Goal: Task Accomplishment & Management: Manage account settings

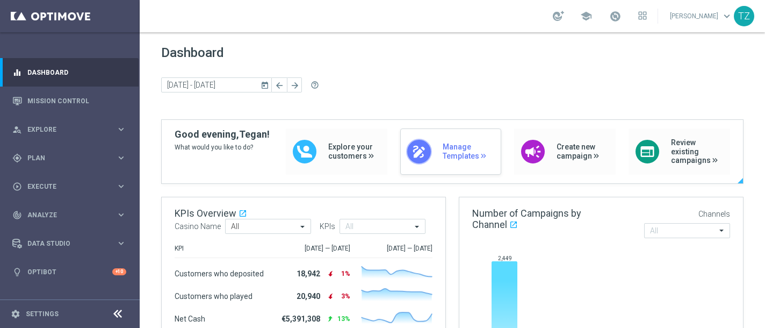
click at [446, 156] on span "Manage Templates" at bounding box center [468, 151] width 53 height 18
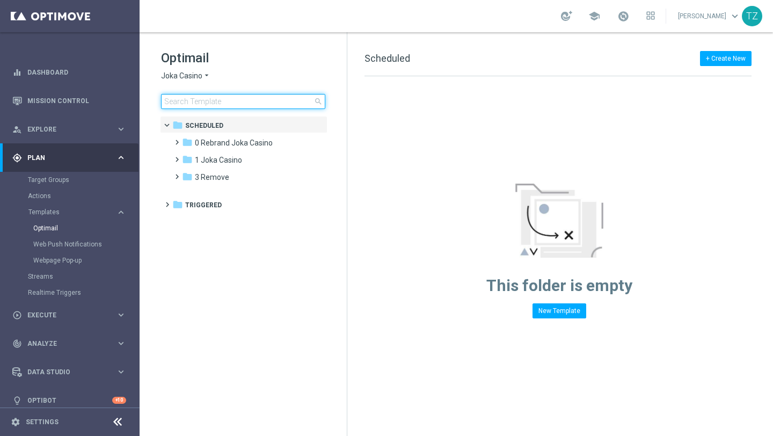
click at [196, 102] on input at bounding box center [243, 101] width 164 height 15
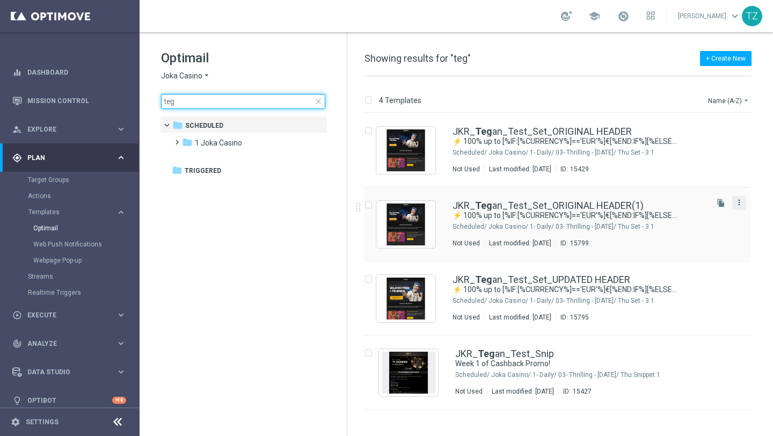
type input "teg"
click at [740, 204] on icon "more_vert" at bounding box center [739, 202] width 9 height 9
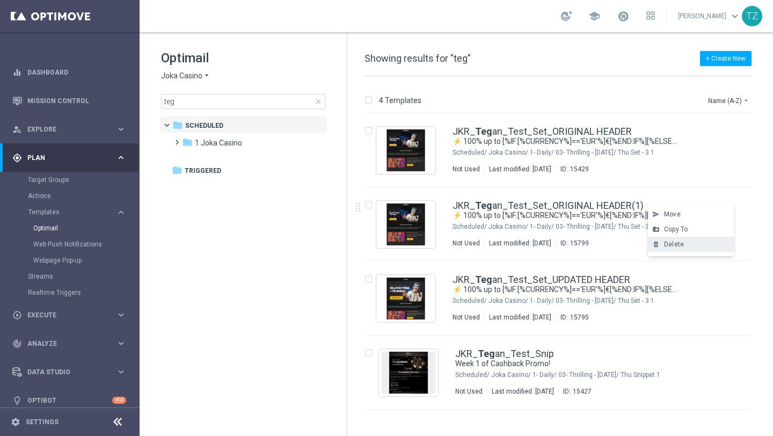
click at [674, 244] on span "Delete" at bounding box center [674, 245] width 20 height 8
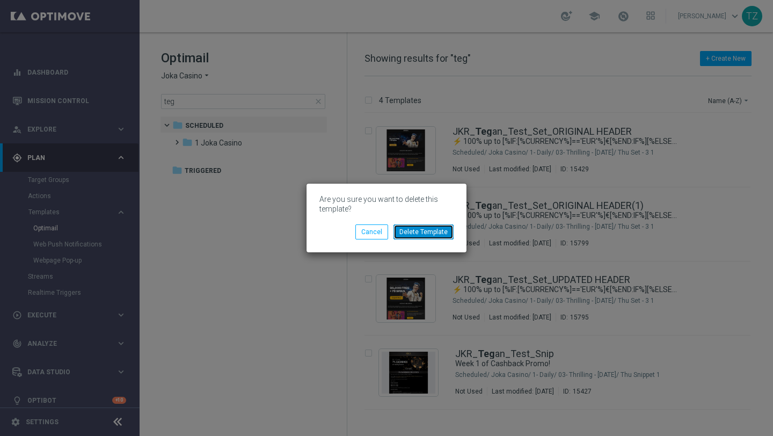
click at [437, 233] on button "Delete Template" at bounding box center [424, 231] width 60 height 15
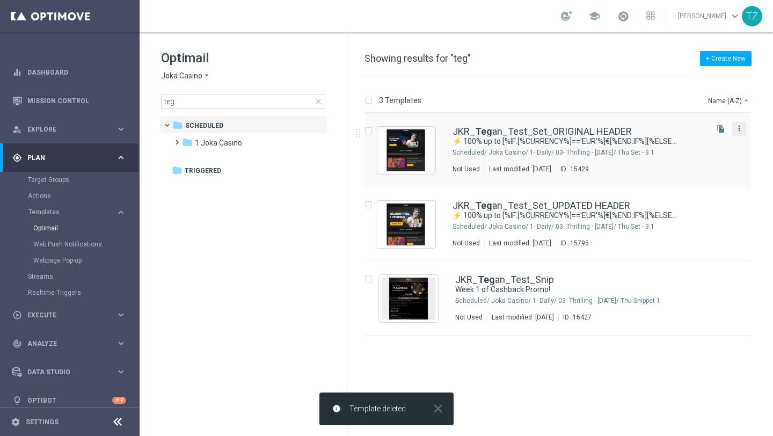
click at [742, 126] on icon "more_vert" at bounding box center [739, 128] width 9 height 9
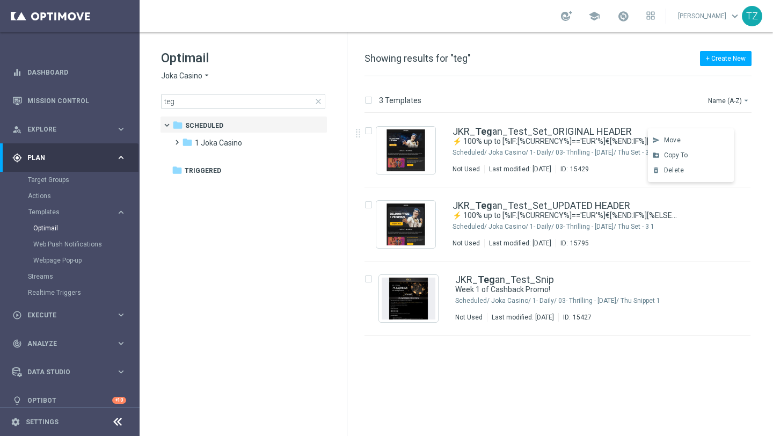
click at [220, 237] on tree-viewport "folder Scheduled more_vert folder 1 Joka Casino more_vert" at bounding box center [253, 275] width 186 height 318
click at [724, 127] on icon "file_copy" at bounding box center [721, 129] width 9 height 9
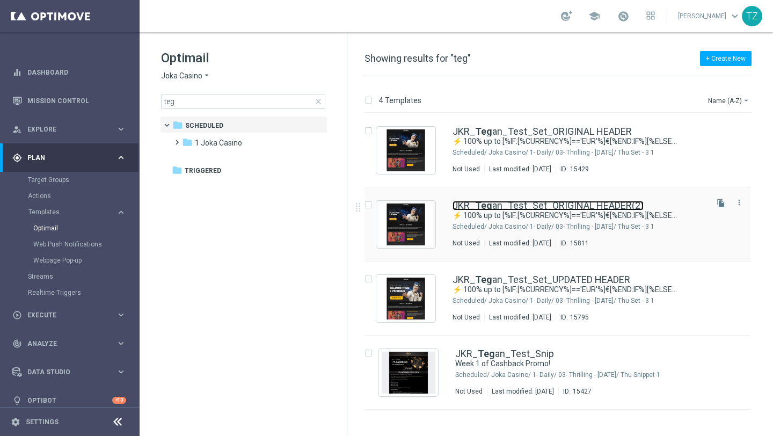
click at [571, 202] on link "JKR_ Teg an_Test_Set_ORIGINAL HEADER(2)" at bounding box center [548, 206] width 191 height 10
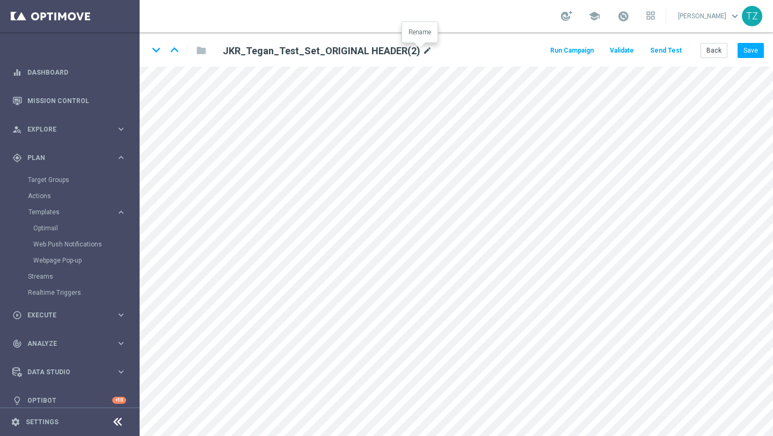
click at [423, 49] on icon "mode_edit" at bounding box center [428, 51] width 10 height 13
click at [372, 52] on input "JKR_Tegan_Test_Set_ORIGINAL HEADER(2)" at bounding box center [348, 50] width 266 height 15
type input "JKR_Tegan_Test_Set_ORIGINAL HEADER-Snippet-Test"
click at [666, 53] on button "Send Test" at bounding box center [666, 50] width 35 height 14
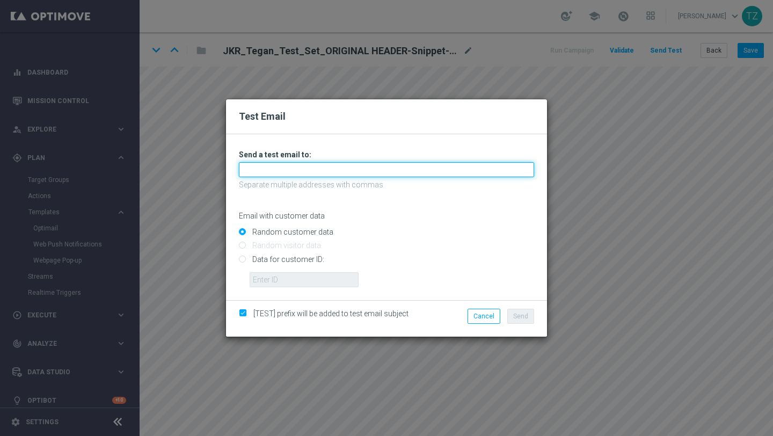
click at [313, 173] on input "text" at bounding box center [386, 169] width 295 height 15
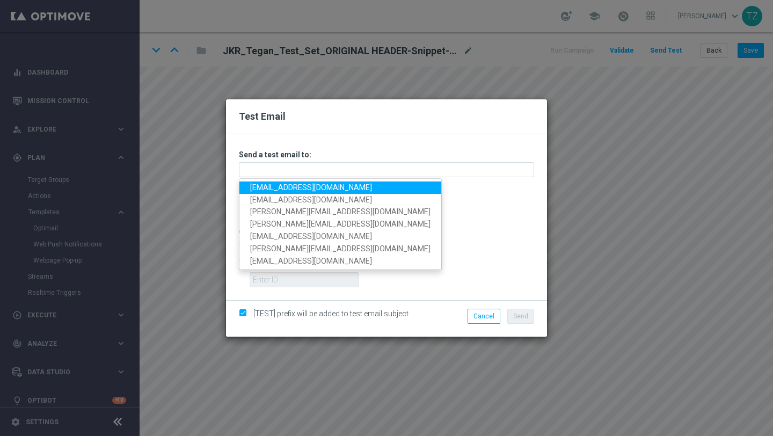
click at [265, 185] on link "[EMAIL_ADDRESS][DOMAIN_NAME]" at bounding box center [340, 187] width 202 height 12
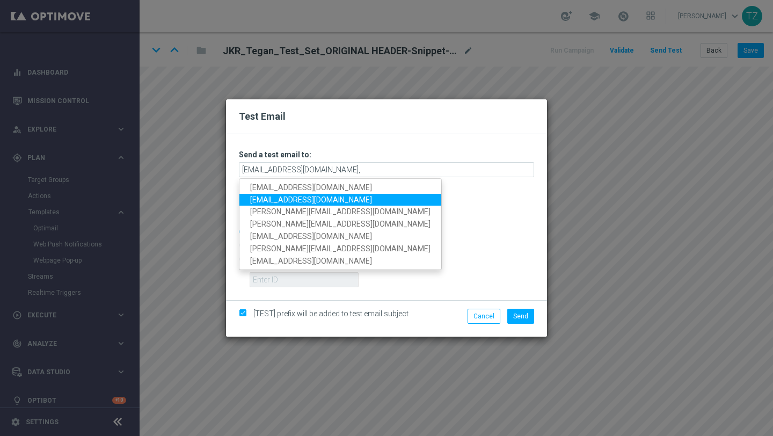
click at [302, 198] on link "[EMAIL_ADDRESS][DOMAIN_NAME]" at bounding box center [340, 200] width 202 height 12
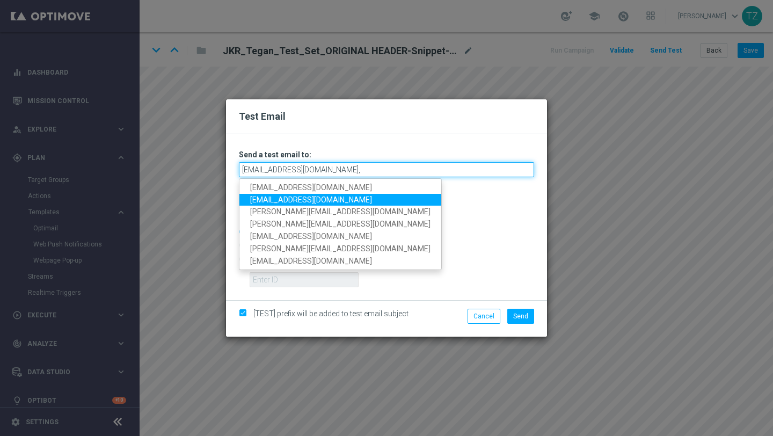
type input "[EMAIL_ADDRESS][DOMAIN_NAME],[EMAIL_ADDRESS][DOMAIN_NAME]"
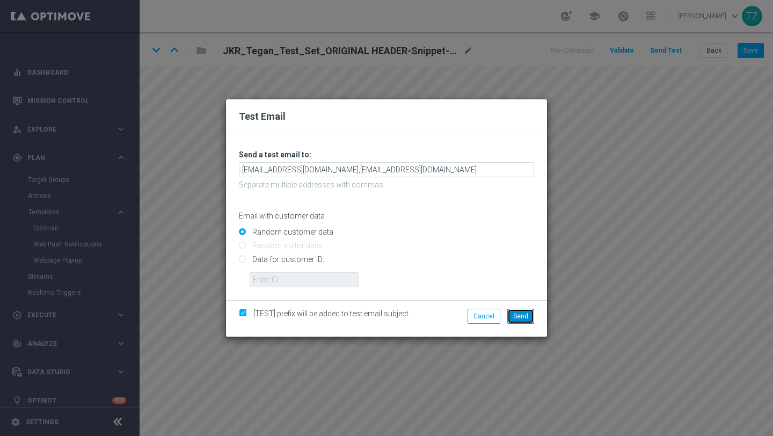
click at [522, 319] on span "Send" at bounding box center [520, 317] width 15 height 8
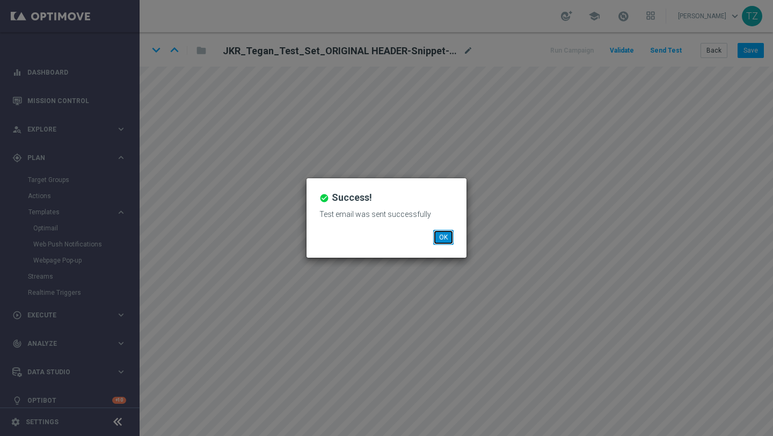
click at [445, 237] on button "OK" at bounding box center [443, 237] width 20 height 15
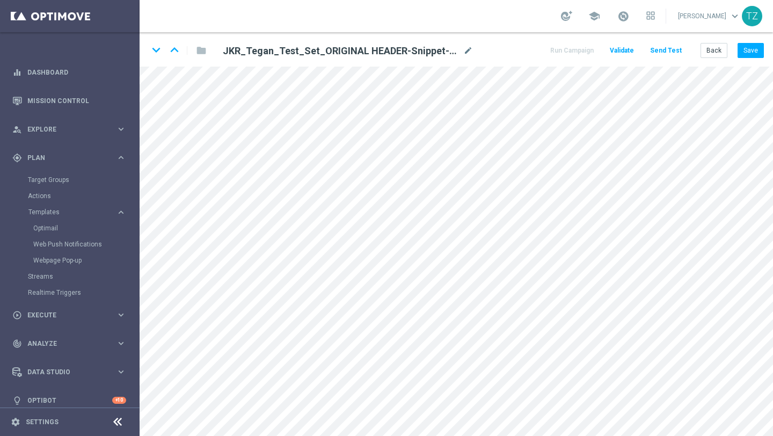
click at [662, 51] on button "Send Test" at bounding box center [666, 50] width 35 height 14
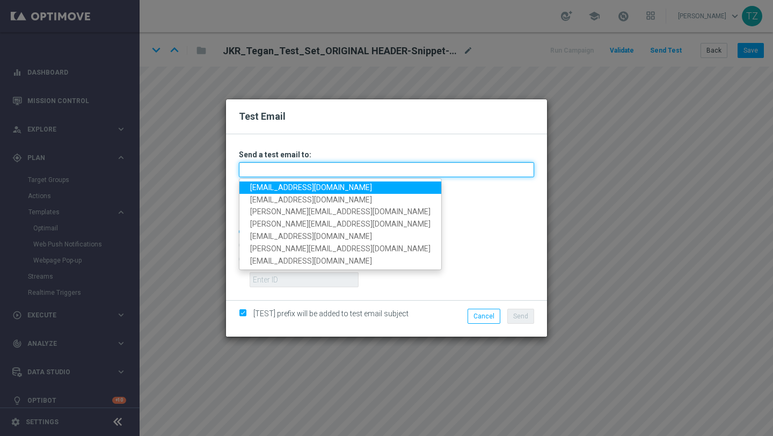
click at [316, 168] on input "text" at bounding box center [386, 169] width 295 height 15
type input "[EMAIL_ADDRESS][DOMAIN_NAME]"
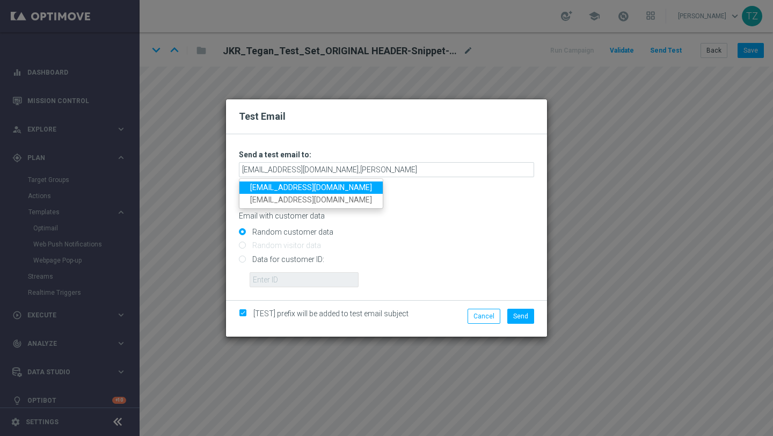
click at [278, 187] on link "[EMAIL_ADDRESS][DOMAIN_NAME]" at bounding box center [310, 187] width 143 height 12
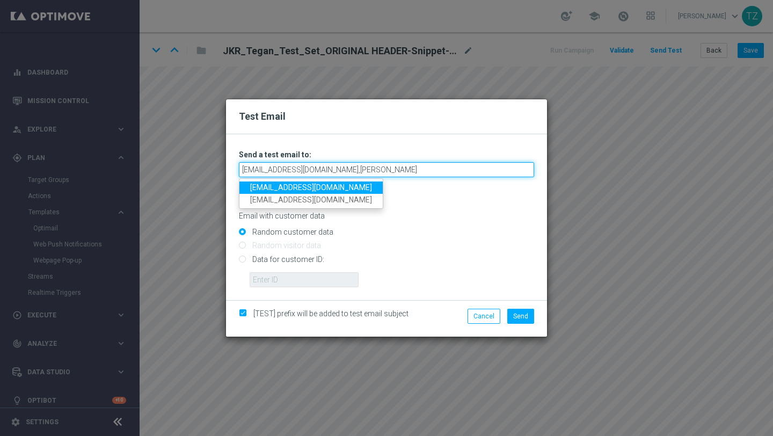
type input "[EMAIL_ADDRESS][DOMAIN_NAME],[EMAIL_ADDRESS][DOMAIN_NAME]"
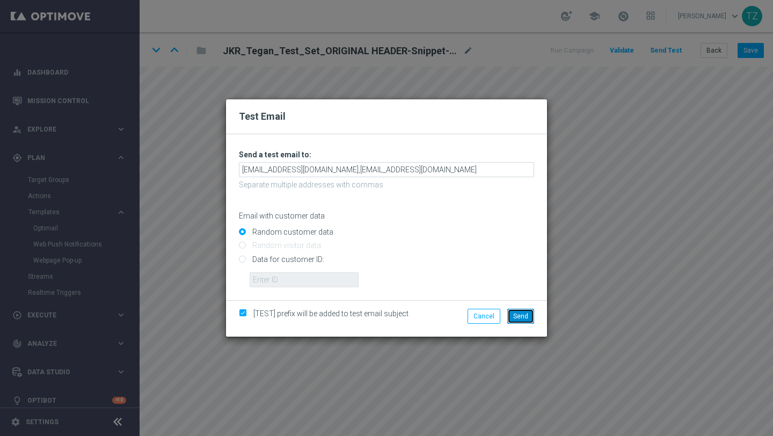
click at [525, 318] on span "Send" at bounding box center [520, 317] width 15 height 8
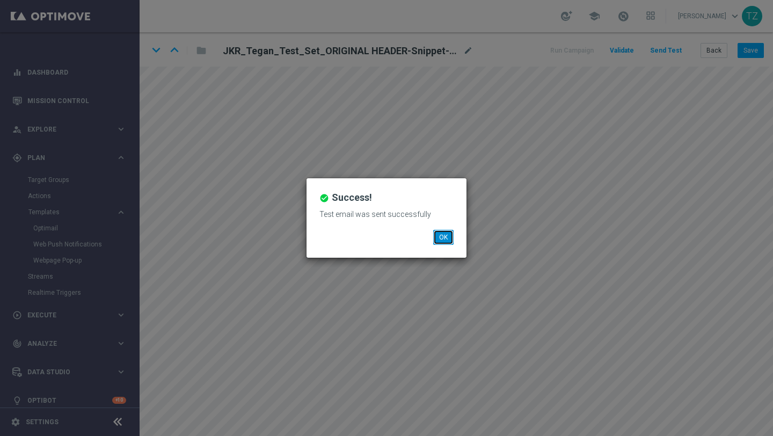
click at [440, 237] on button "OK" at bounding box center [443, 237] width 20 height 15
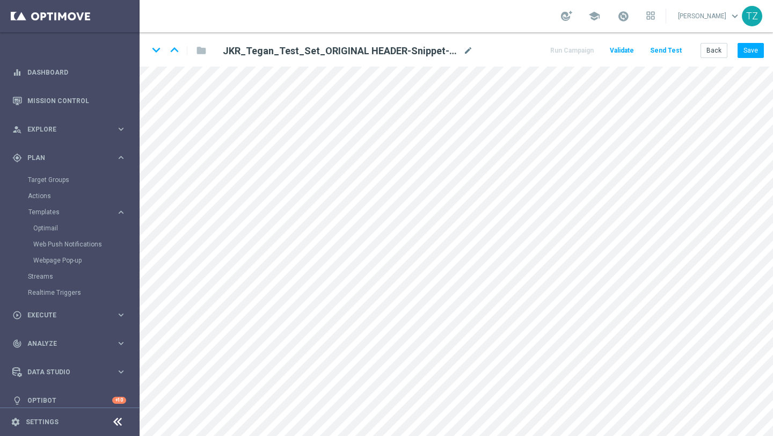
click at [673, 50] on button "Send Test" at bounding box center [666, 50] width 35 height 14
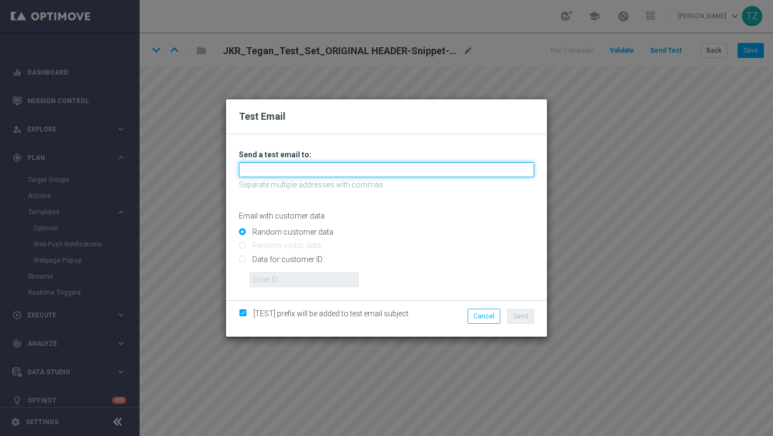
click at [351, 174] on input "text" at bounding box center [386, 169] width 295 height 15
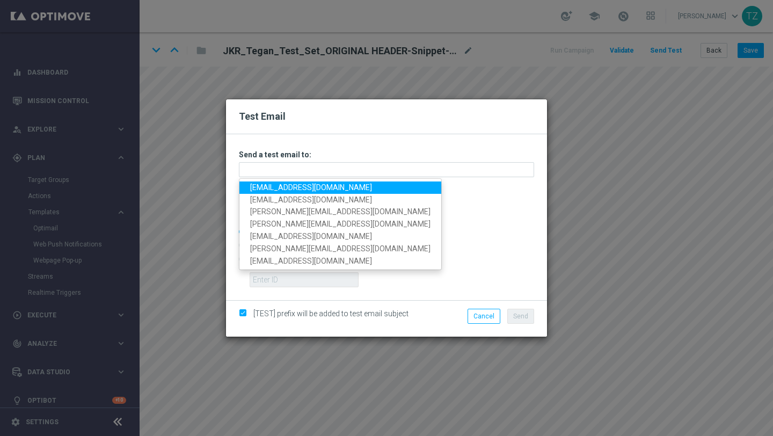
click at [252, 186] on link "[EMAIL_ADDRESS][DOMAIN_NAME]" at bounding box center [340, 187] width 202 height 12
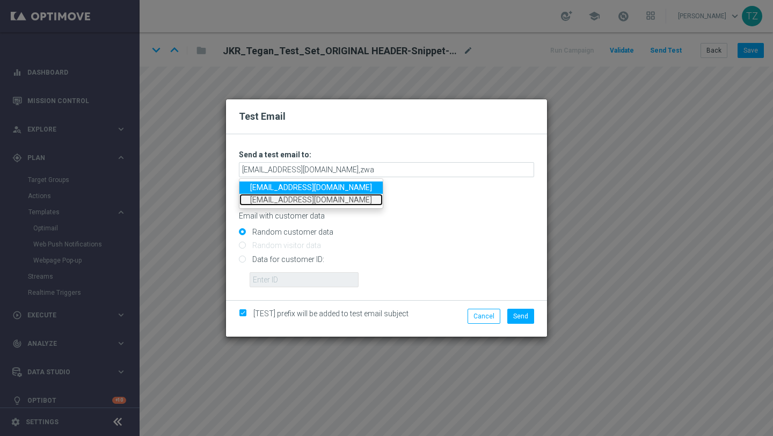
click at [268, 198] on link "[EMAIL_ADDRESS][DOMAIN_NAME]" at bounding box center [310, 200] width 143 height 12
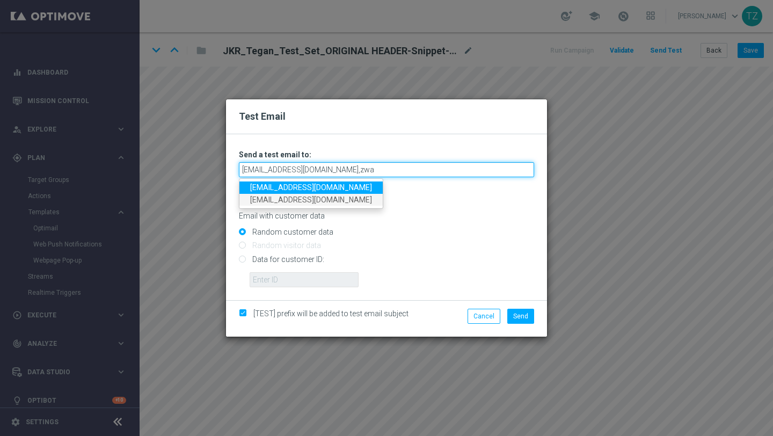
type input "[EMAIL_ADDRESS][DOMAIN_NAME],[EMAIL_ADDRESS][DOMAIN_NAME]"
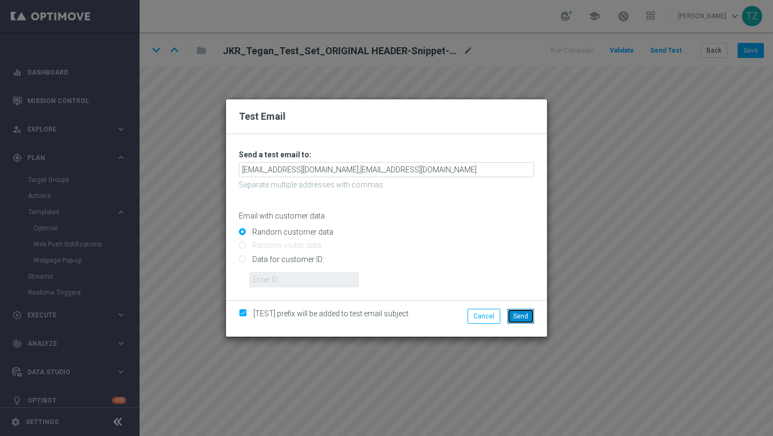
click at [526, 315] on span "Send" at bounding box center [520, 317] width 15 height 8
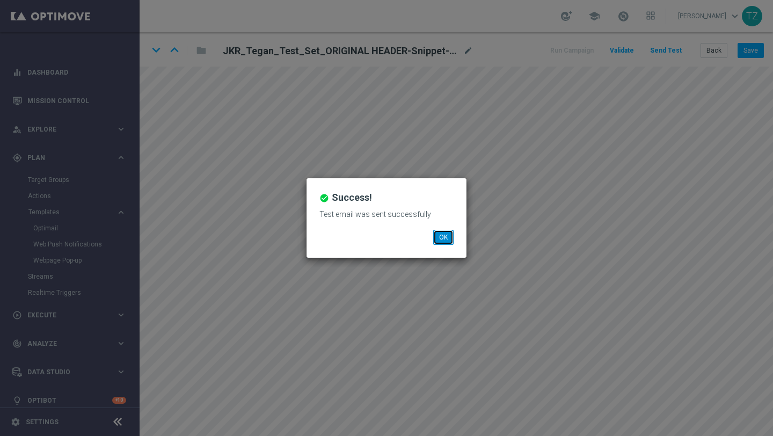
click at [447, 232] on button "OK" at bounding box center [443, 237] width 20 height 15
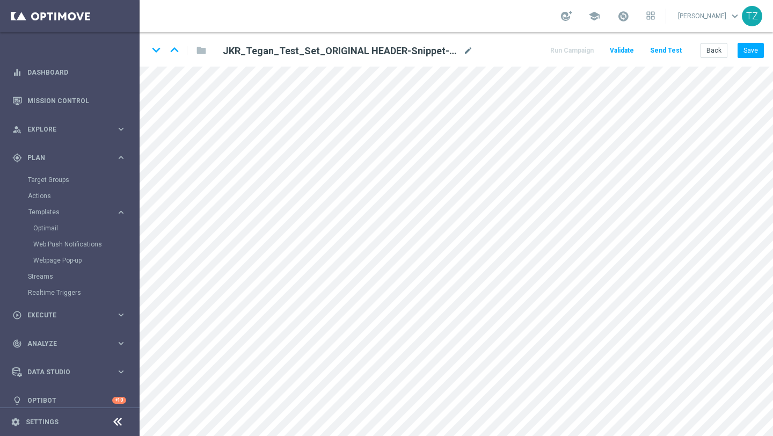
click at [664, 51] on button "Send Test" at bounding box center [666, 50] width 35 height 14
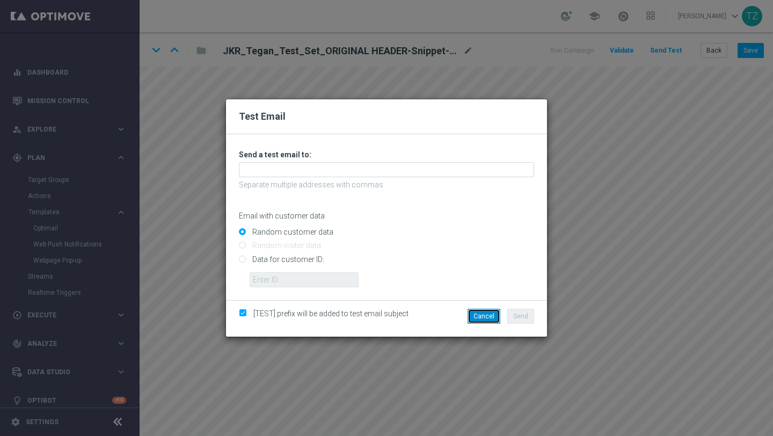
click at [491, 318] on button "Cancel" at bounding box center [484, 316] width 33 height 15
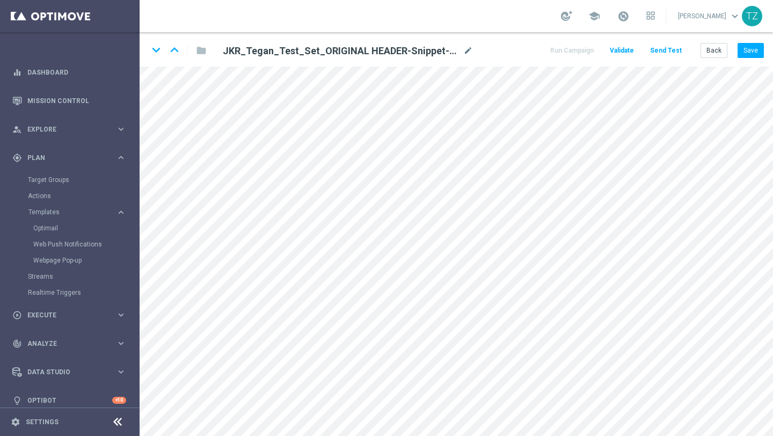
click at [661, 52] on button "Send Test" at bounding box center [666, 50] width 35 height 14
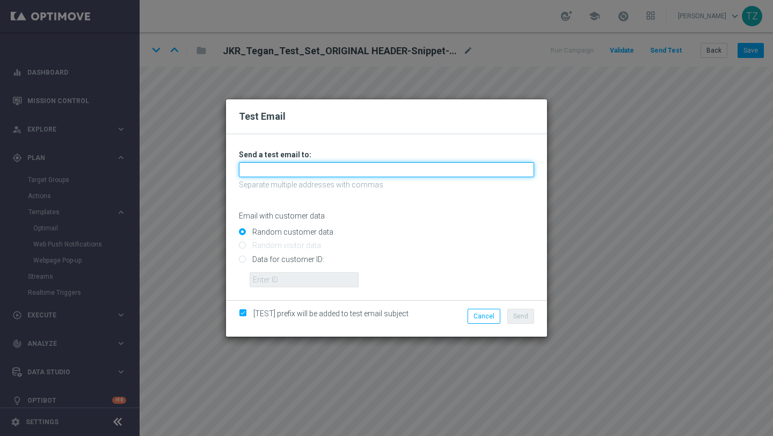
click at [362, 170] on input "text" at bounding box center [386, 169] width 295 height 15
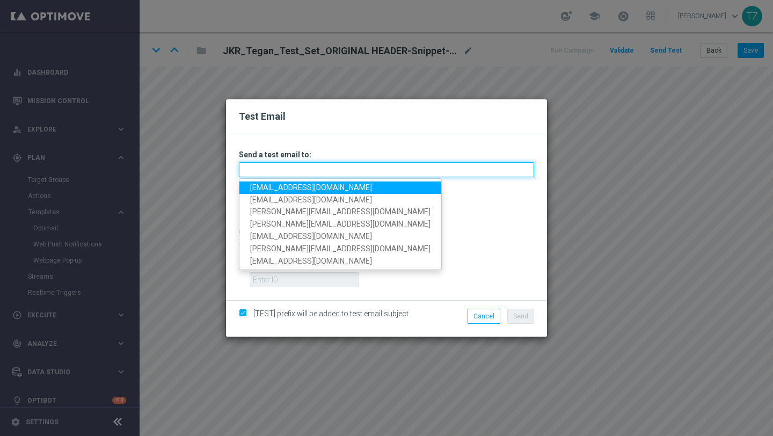
type input "[EMAIL_ADDRESS][DOMAIN_NAME]"
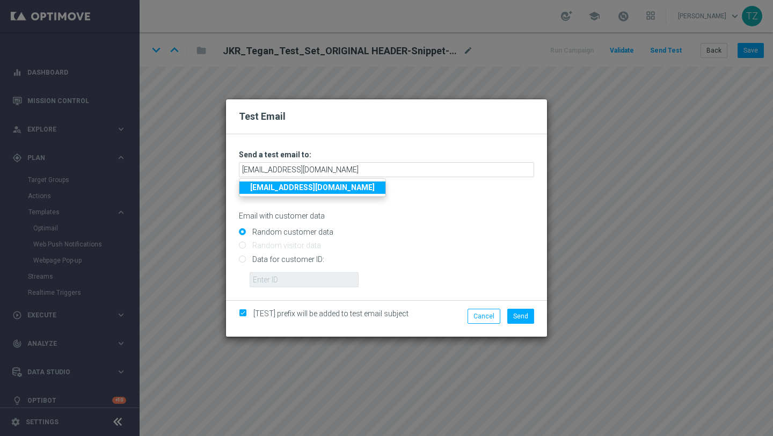
click at [326, 187] on strong "[EMAIL_ADDRESS][DOMAIN_NAME]" at bounding box center [312, 187] width 125 height 9
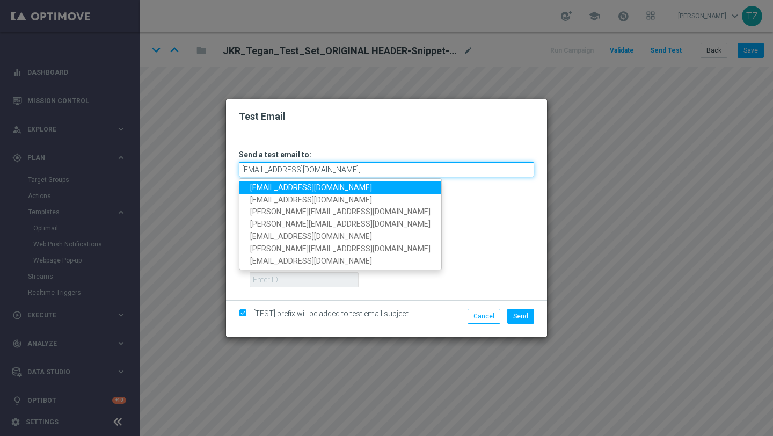
type input "[EMAIL_ADDRESS][DOMAIN_NAME],t"
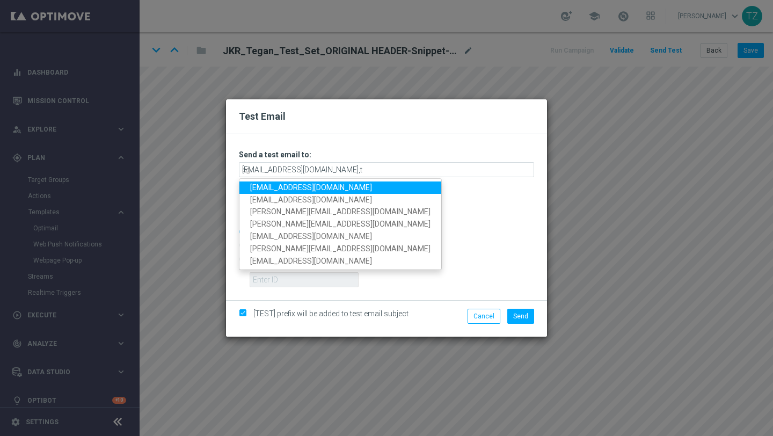
type input "eg"
click at [344, 186] on link "[EMAIL_ADDRESS][DOMAIN_NAME]" at bounding box center [340, 187] width 202 height 12
type input "[EMAIL_ADDRESS][DOMAIN_NAME],[EMAIL_ADDRESS][DOMAIN_NAME]"
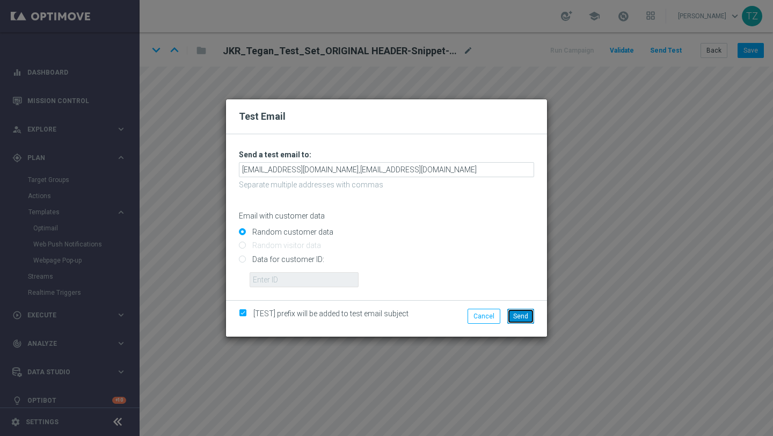
click at [526, 313] on span "Send" at bounding box center [520, 317] width 15 height 8
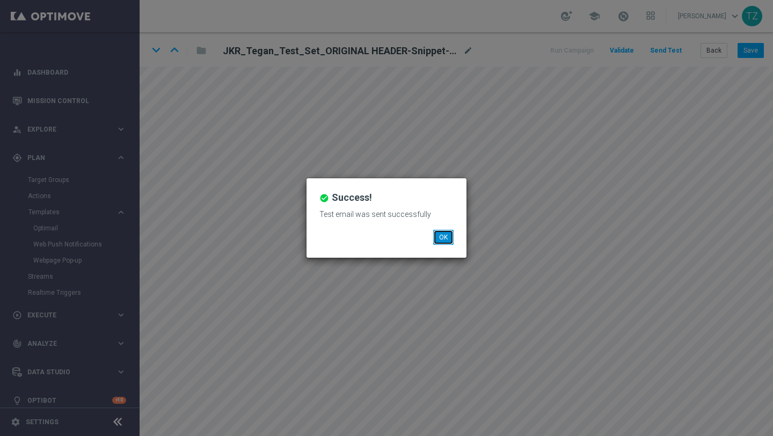
click at [445, 234] on button "OK" at bounding box center [443, 237] width 20 height 15
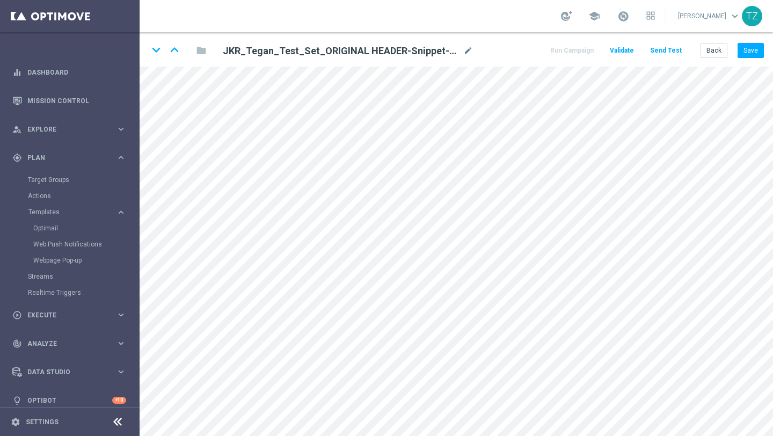
click at [672, 49] on button "Send Test" at bounding box center [666, 50] width 35 height 14
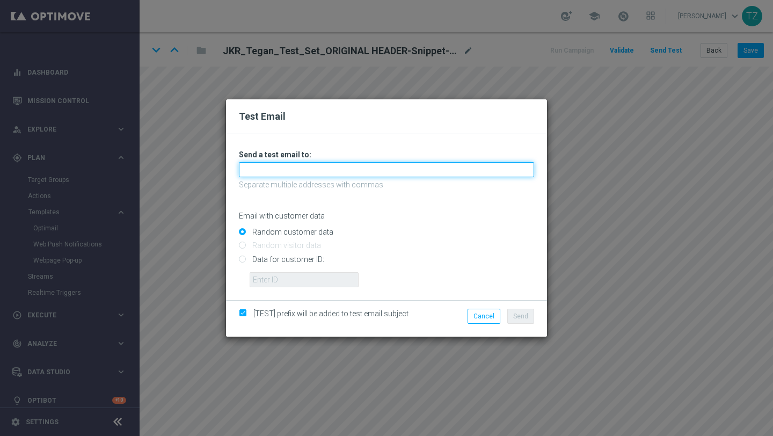
click at [316, 174] on input "text" at bounding box center [386, 169] width 295 height 15
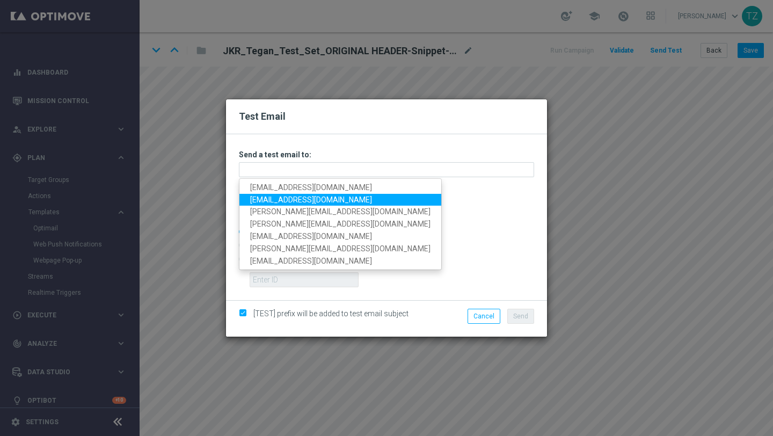
click at [274, 199] on link "[EMAIL_ADDRESS][DOMAIN_NAME]" at bounding box center [340, 200] width 202 height 12
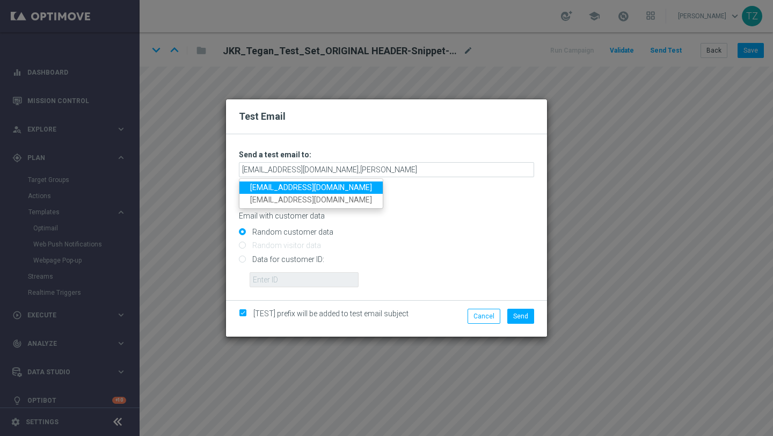
click at [270, 184] on link "[EMAIL_ADDRESS][DOMAIN_NAME]" at bounding box center [310, 187] width 143 height 12
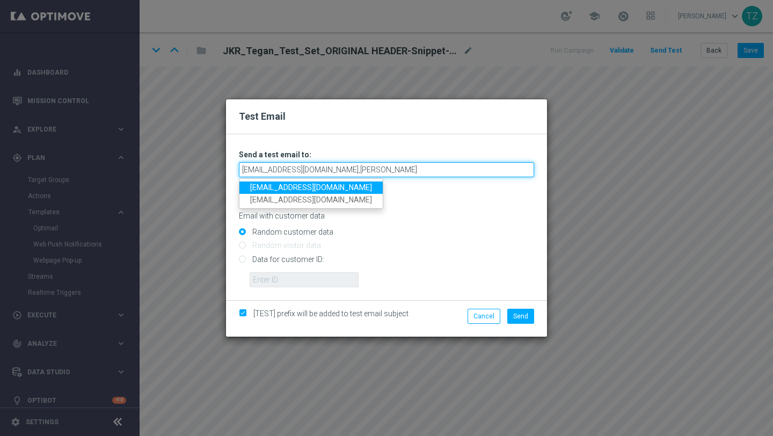
type input "[EMAIL_ADDRESS][DOMAIN_NAME],[EMAIL_ADDRESS][DOMAIN_NAME]"
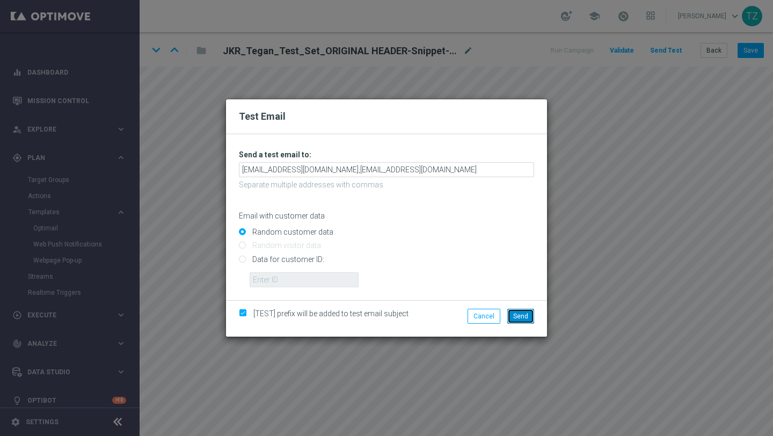
click at [522, 311] on button "Send" at bounding box center [520, 316] width 27 height 15
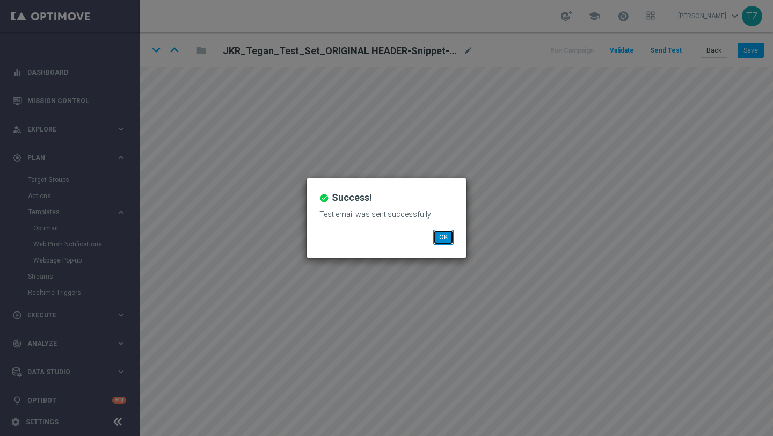
click at [451, 240] on button "OK" at bounding box center [443, 237] width 20 height 15
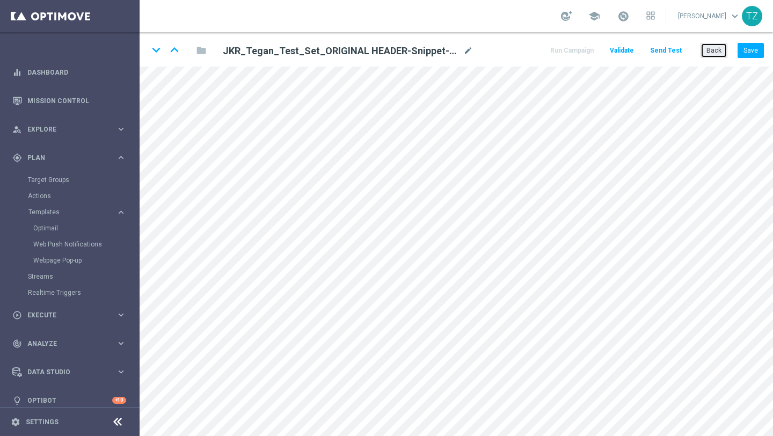
click at [720, 50] on button "Back" at bounding box center [714, 50] width 27 height 15
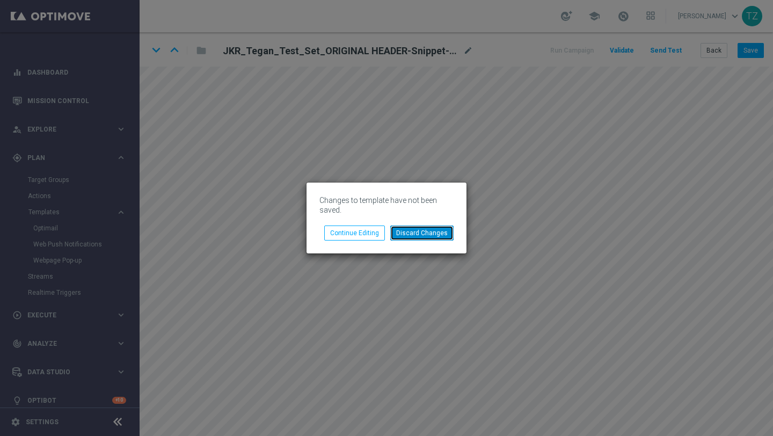
click at [420, 233] on button "Discard Changes" at bounding box center [421, 233] width 63 height 15
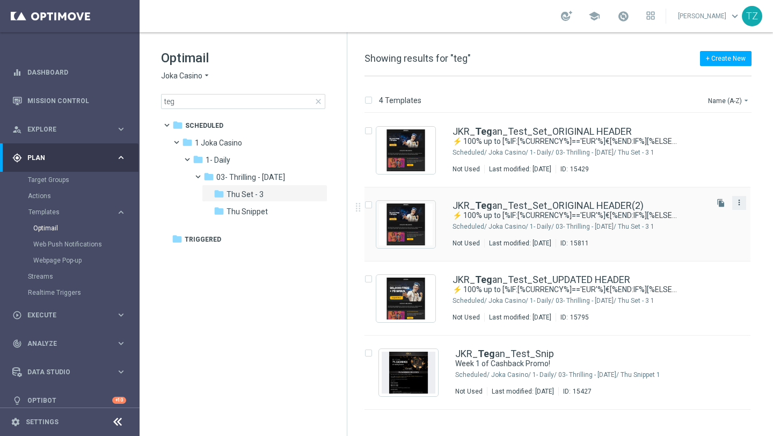
click at [742, 200] on icon "more_vert" at bounding box center [739, 202] width 9 height 9
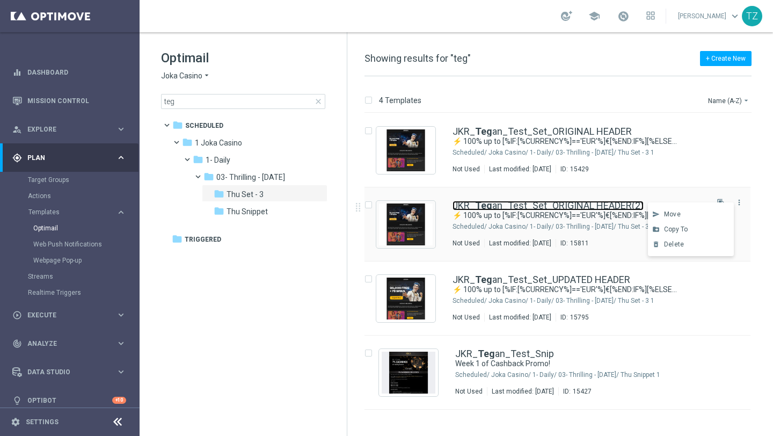
click at [580, 205] on link "JKR_ Teg an_Test_Set_ORIGINAL HEADER(2)" at bounding box center [548, 206] width 191 height 10
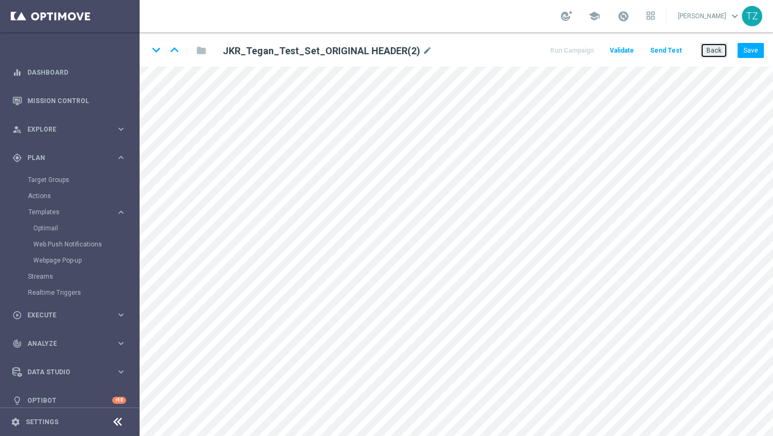
click at [713, 49] on button "Back" at bounding box center [714, 50] width 27 height 15
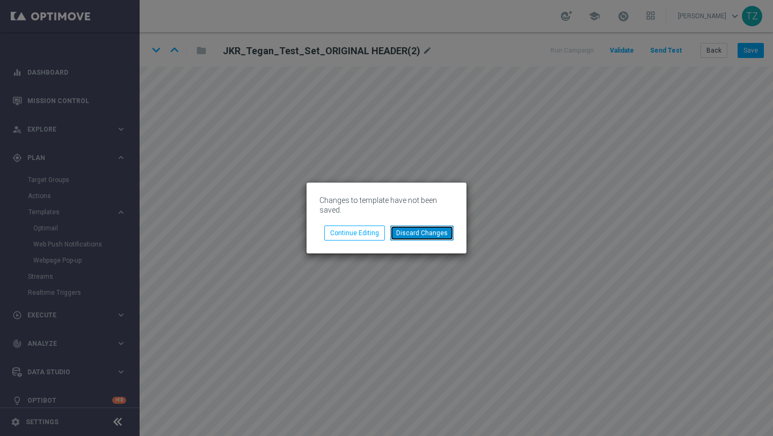
click at [415, 237] on button "Discard Changes" at bounding box center [421, 233] width 63 height 15
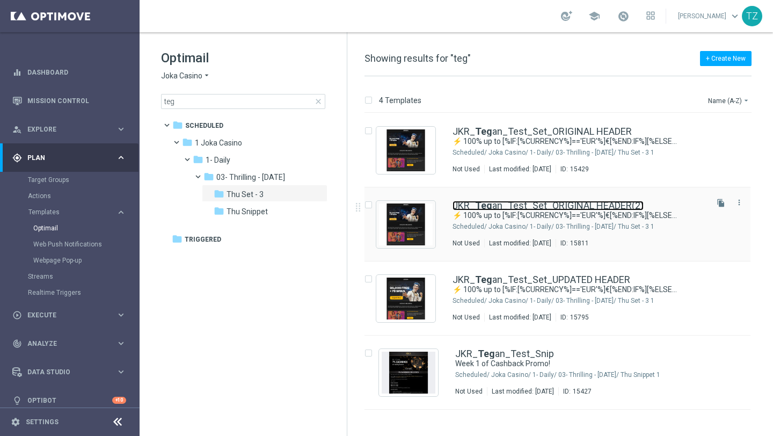
click at [475, 202] on b "Teg" at bounding box center [483, 205] width 17 height 11
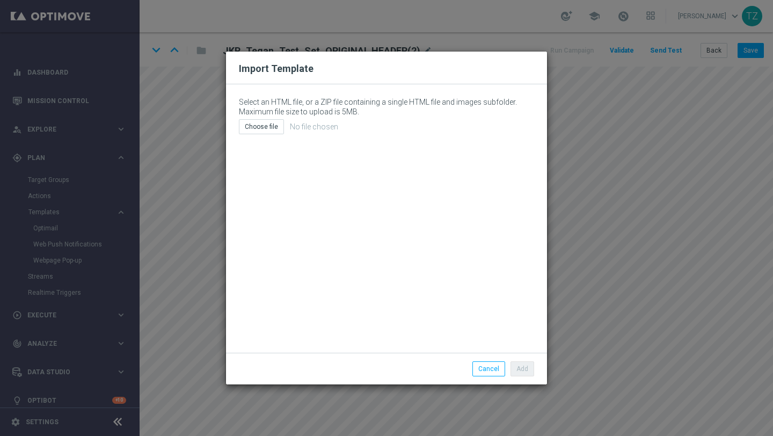
click at [194, 161] on div "Import Template Select an HTML file, or a ZIP file containing a single HTML fil…" at bounding box center [386, 218] width 773 height 436
click at [497, 327] on button "Cancel" at bounding box center [489, 368] width 33 height 15
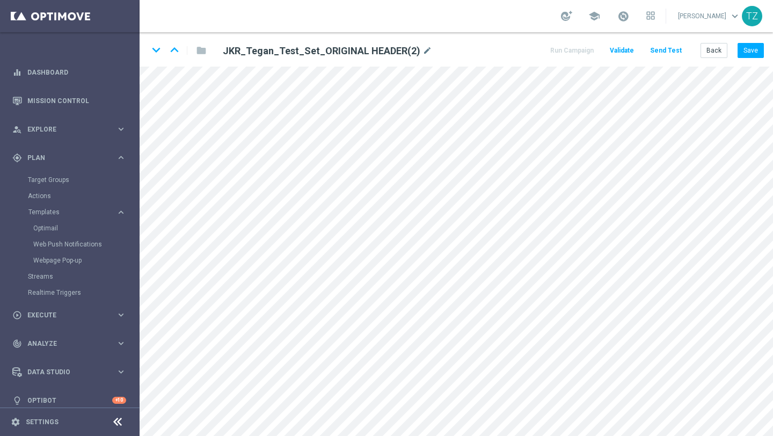
click at [671, 50] on button "Send Test" at bounding box center [666, 50] width 35 height 14
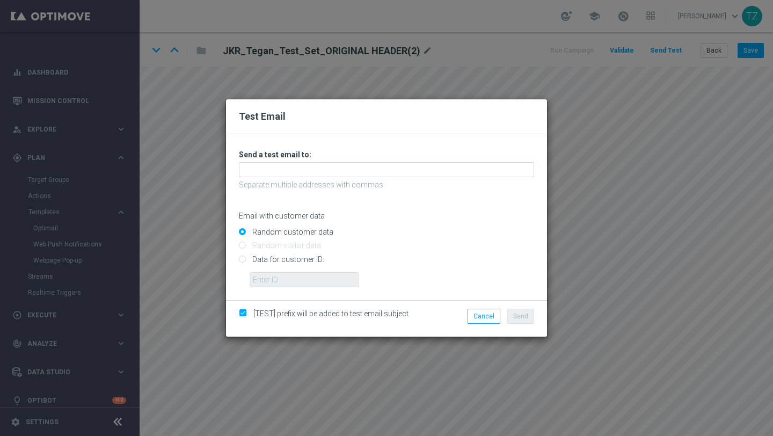
click at [314, 177] on div "Unable to send test email. If this problem persists, contact your CSM for assis…" at bounding box center [386, 218] width 295 height 137
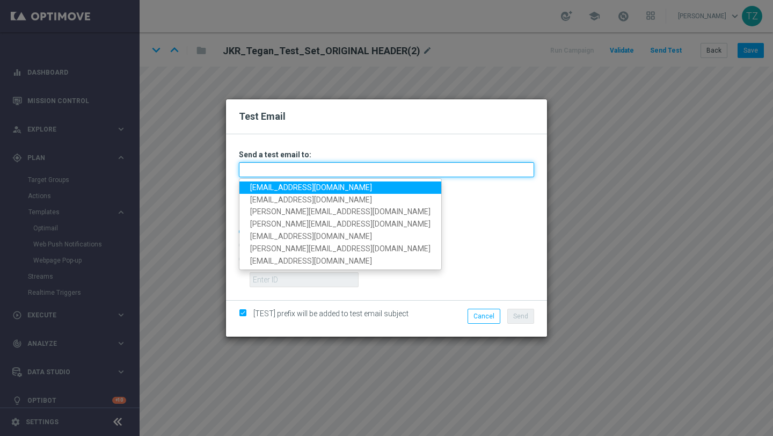
click at [307, 171] on input "text" at bounding box center [386, 169] width 295 height 15
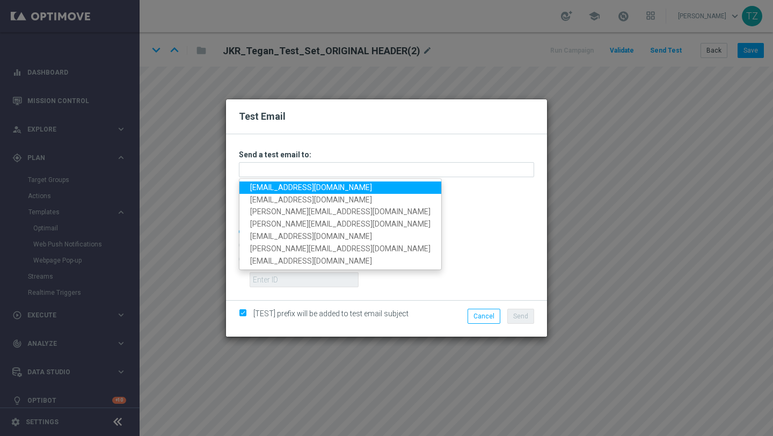
click at [264, 188] on link "[EMAIL_ADDRESS][DOMAIN_NAME]" at bounding box center [340, 187] width 202 height 12
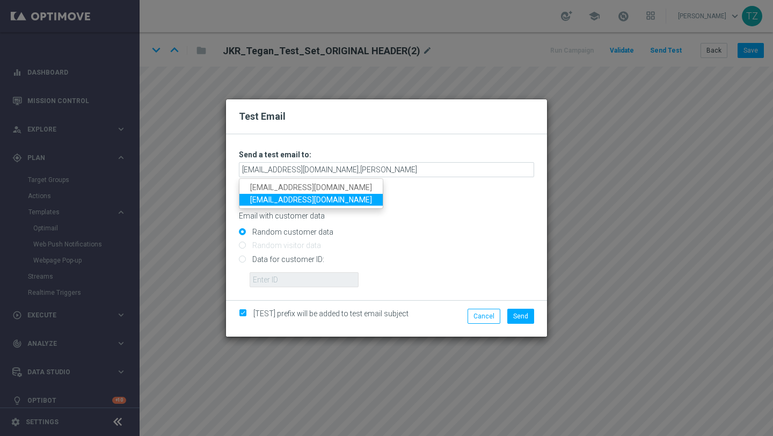
click at [260, 200] on link "[EMAIL_ADDRESS][DOMAIN_NAME]" at bounding box center [310, 200] width 143 height 12
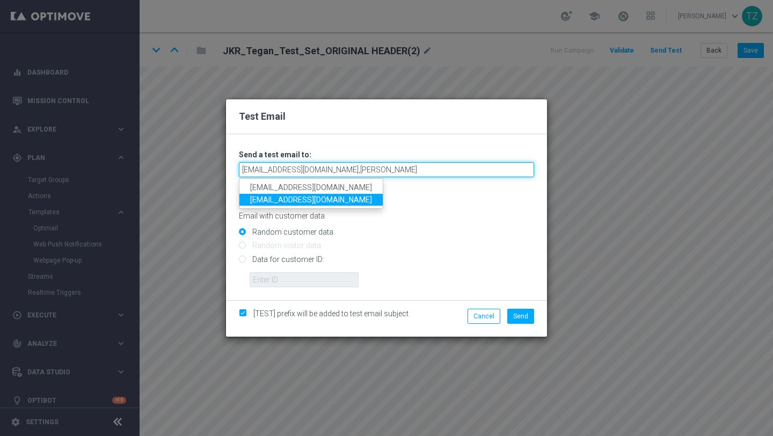
type input "[EMAIL_ADDRESS][DOMAIN_NAME],[EMAIL_ADDRESS][DOMAIN_NAME]"
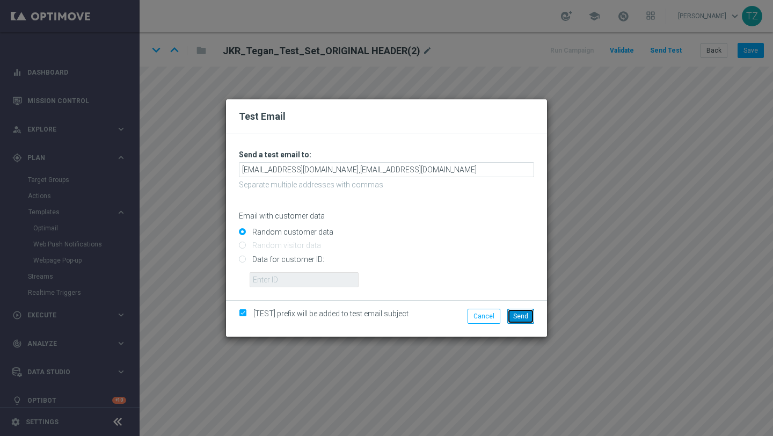
click at [519, 313] on span "Send" at bounding box center [520, 317] width 15 height 8
